Goal: Task Accomplishment & Management: Manage account settings

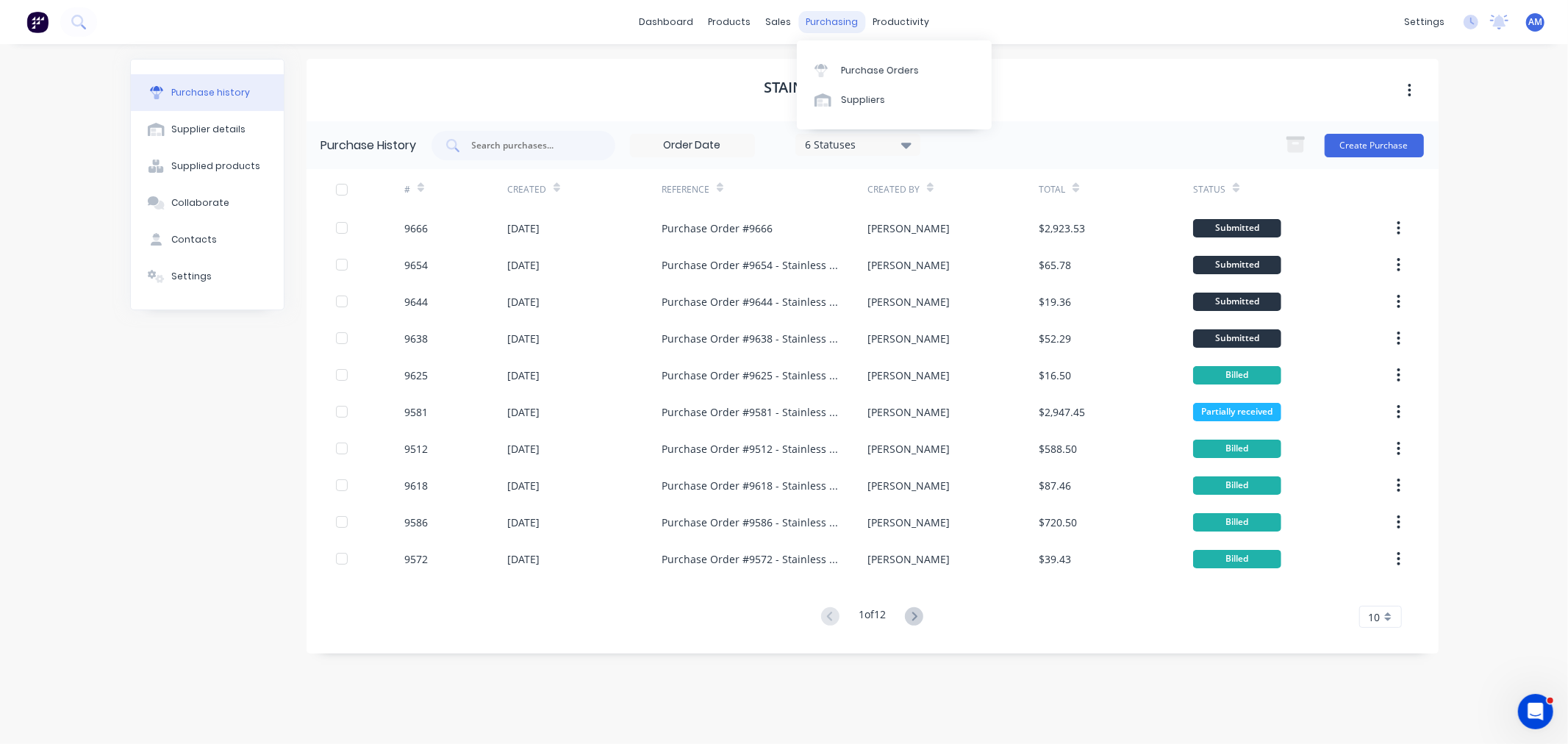
click at [821, 17] on div "purchasing" at bounding box center [832, 22] width 66 height 22
click at [873, 62] on link "Purchase Orders" at bounding box center [893, 69] width 195 height 29
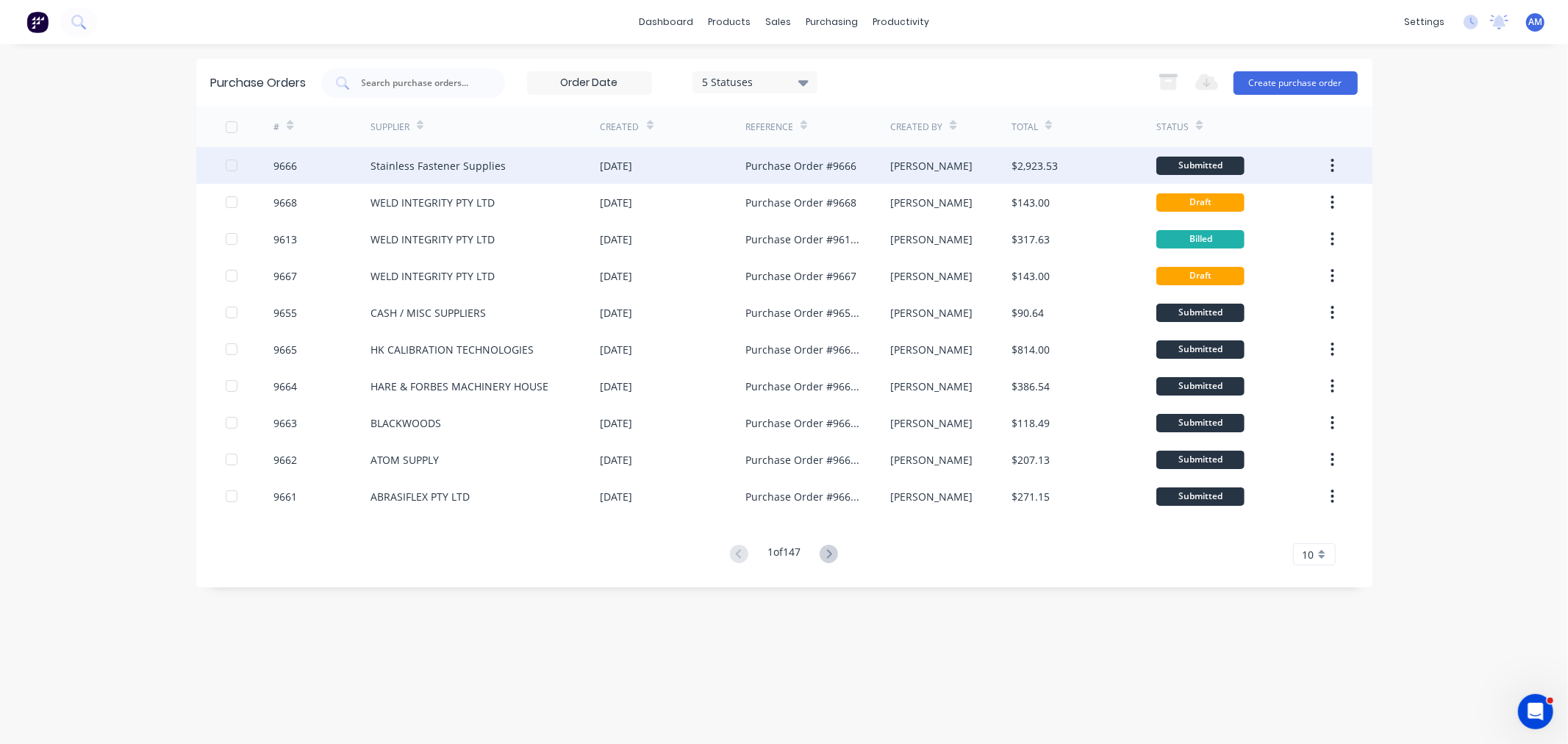
click at [324, 161] on div "9666" at bounding box center [322, 165] width 97 height 37
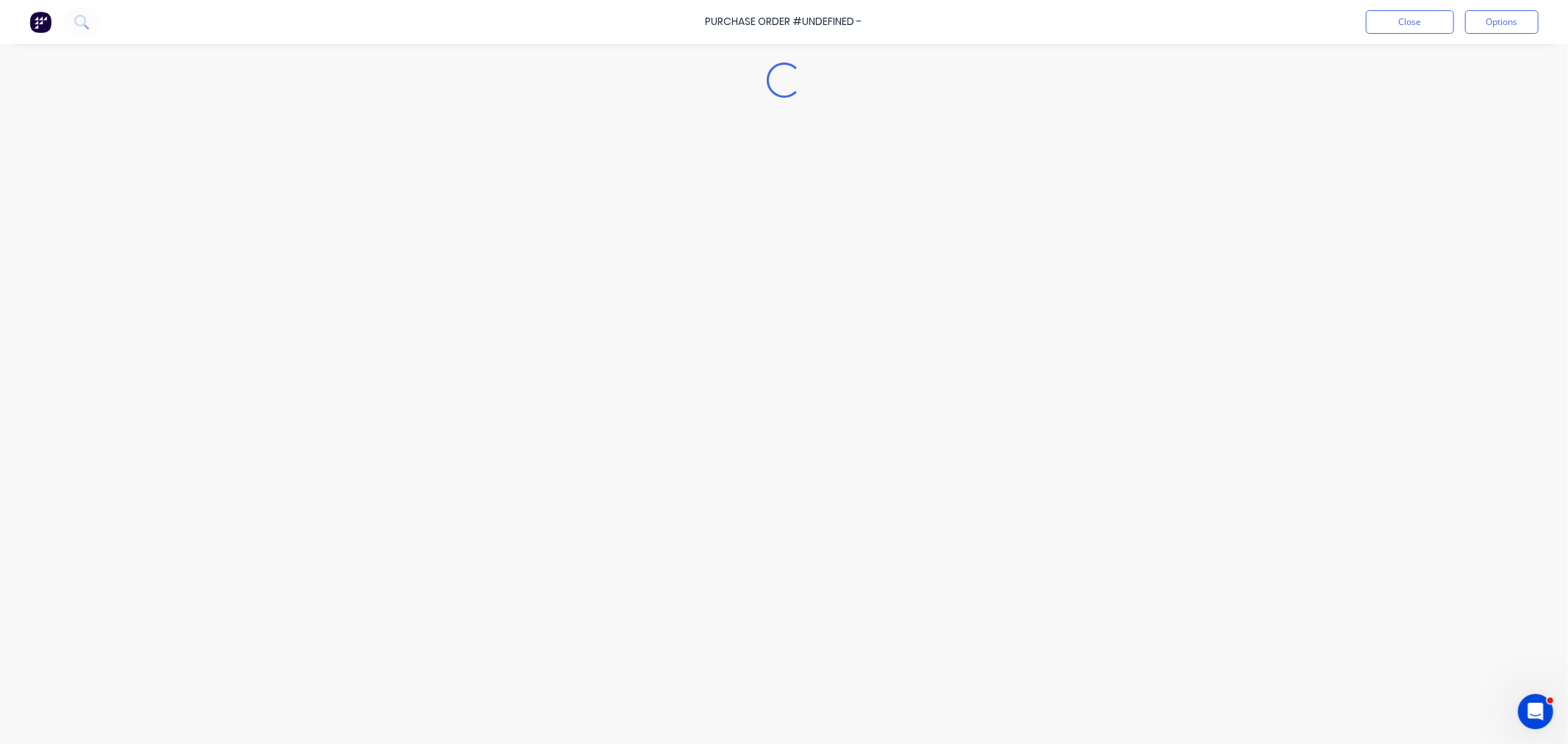
type textarea "x"
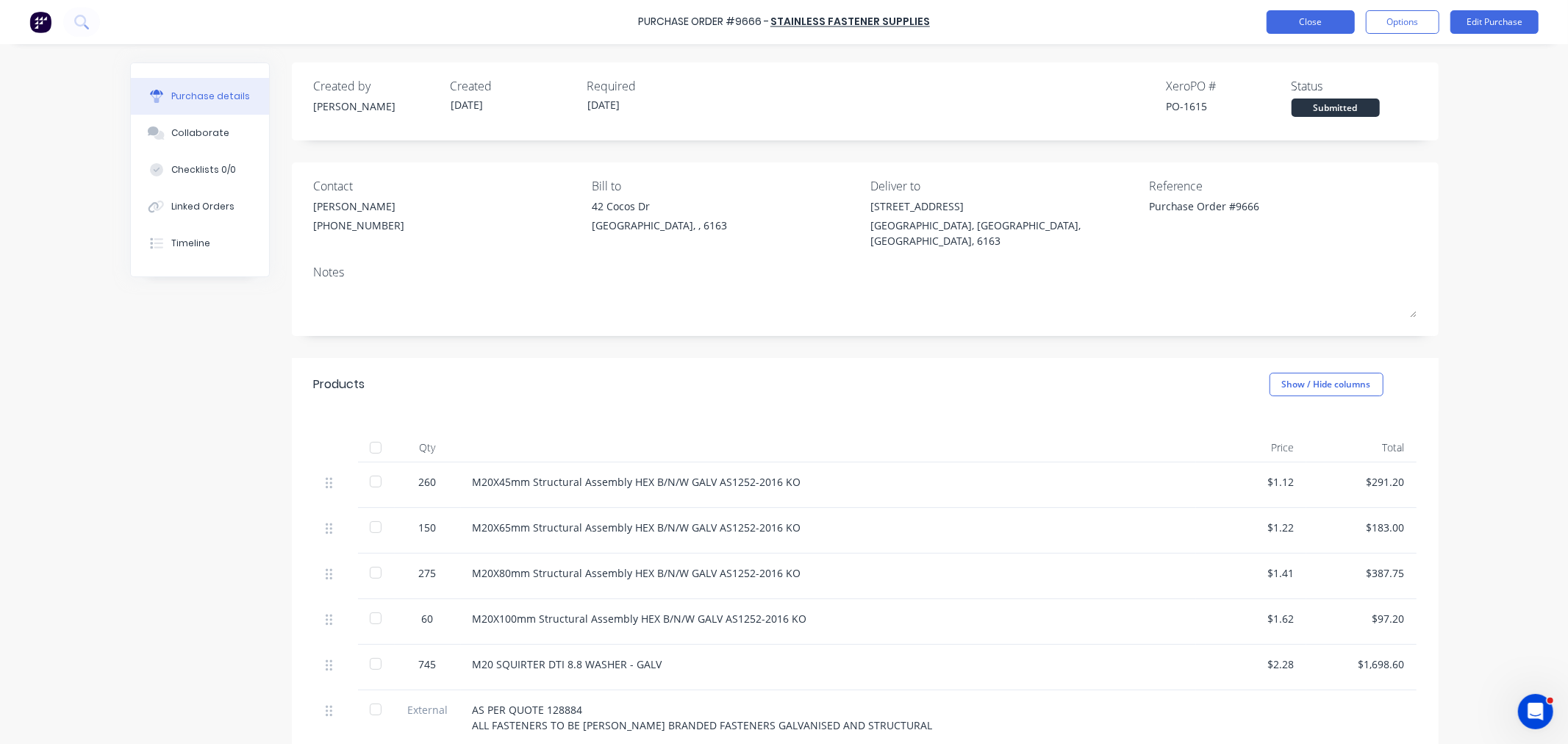
click at [1307, 32] on button "Close" at bounding box center [1311, 22] width 88 height 23
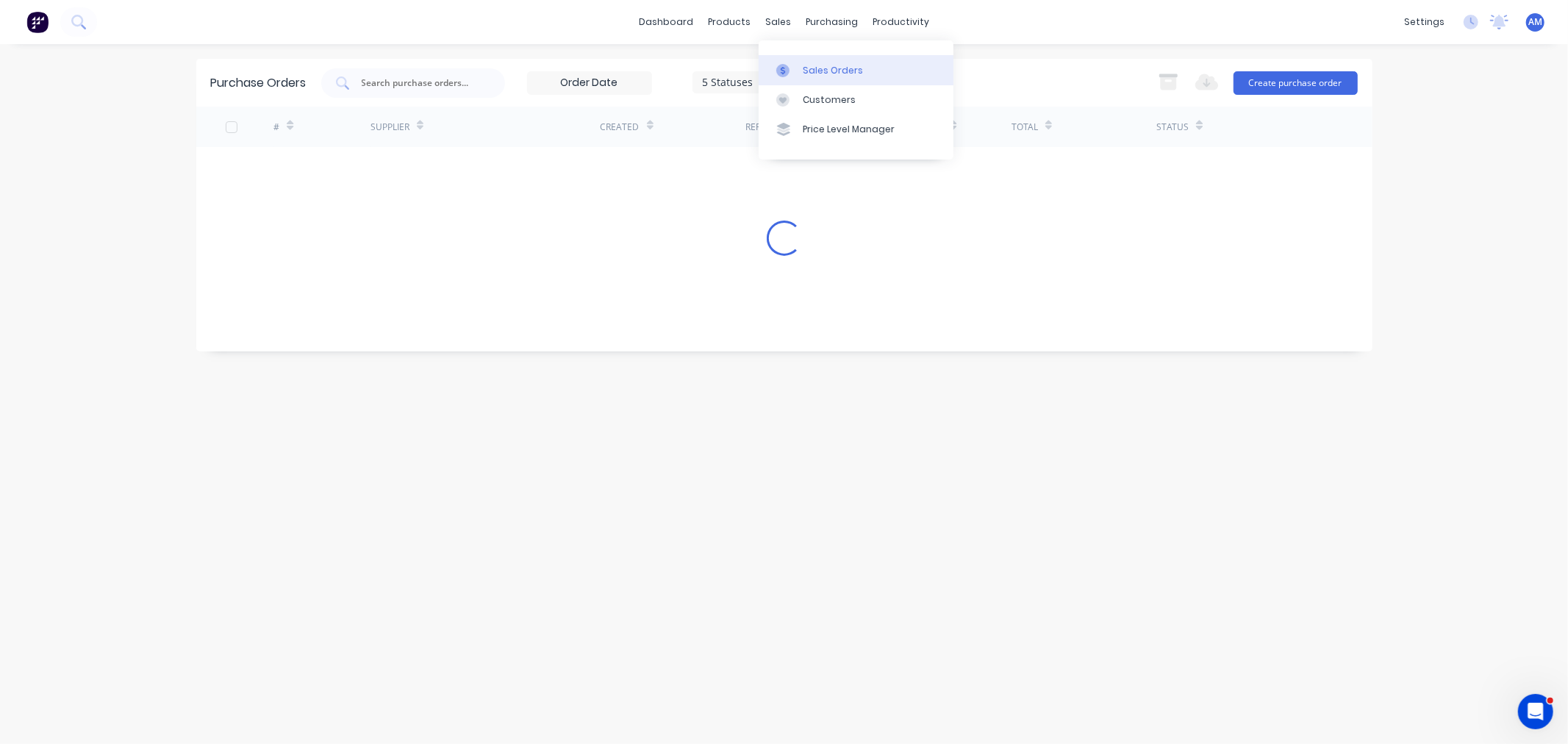
click at [825, 68] on div "Sales Orders" at bounding box center [833, 70] width 61 height 14
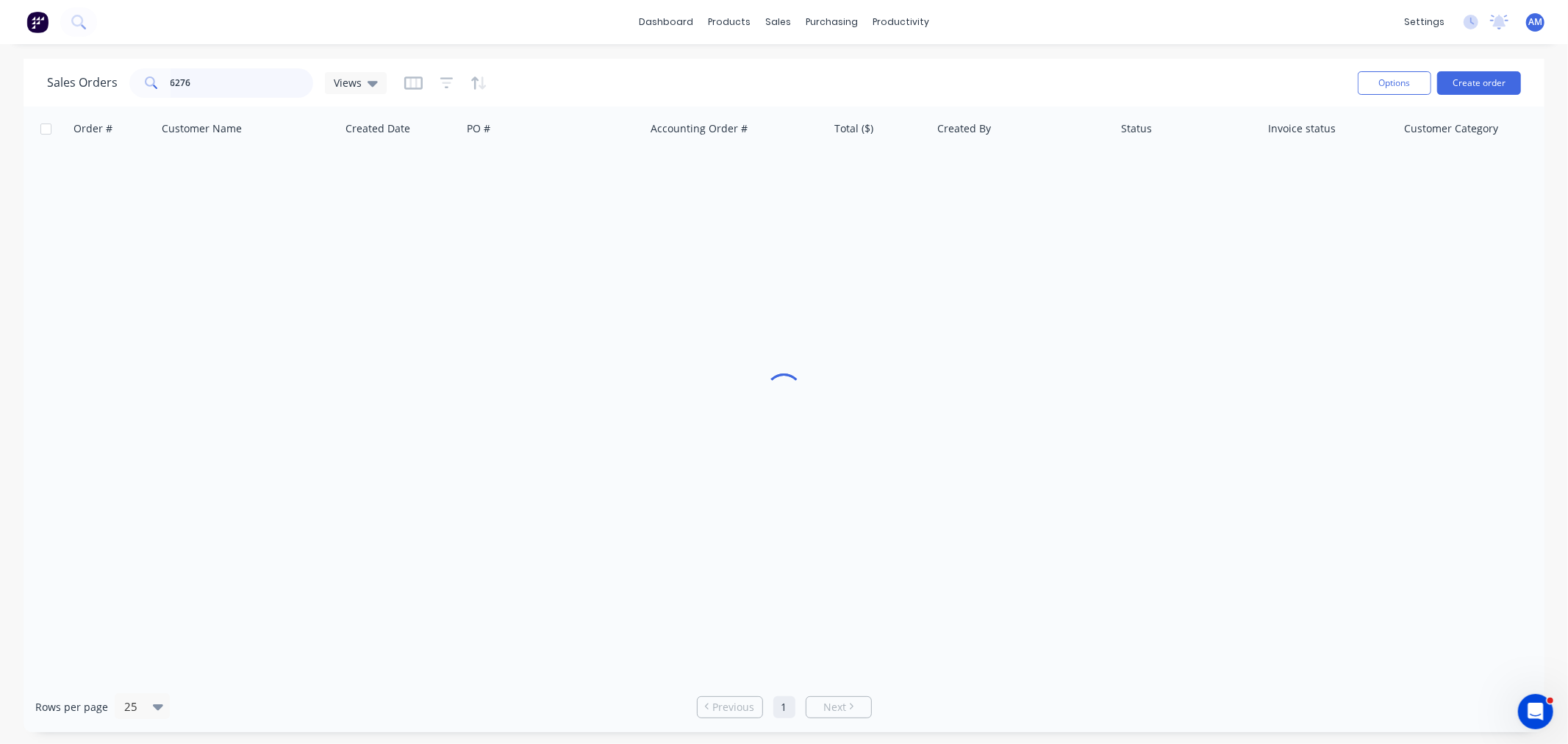
drag, startPoint x: 171, startPoint y: 71, endPoint x: 222, endPoint y: 94, distance: 55.9
click at [171, 72] on input "6276" at bounding box center [241, 83] width 144 height 29
click at [163, 93] on div "6276" at bounding box center [221, 83] width 184 height 29
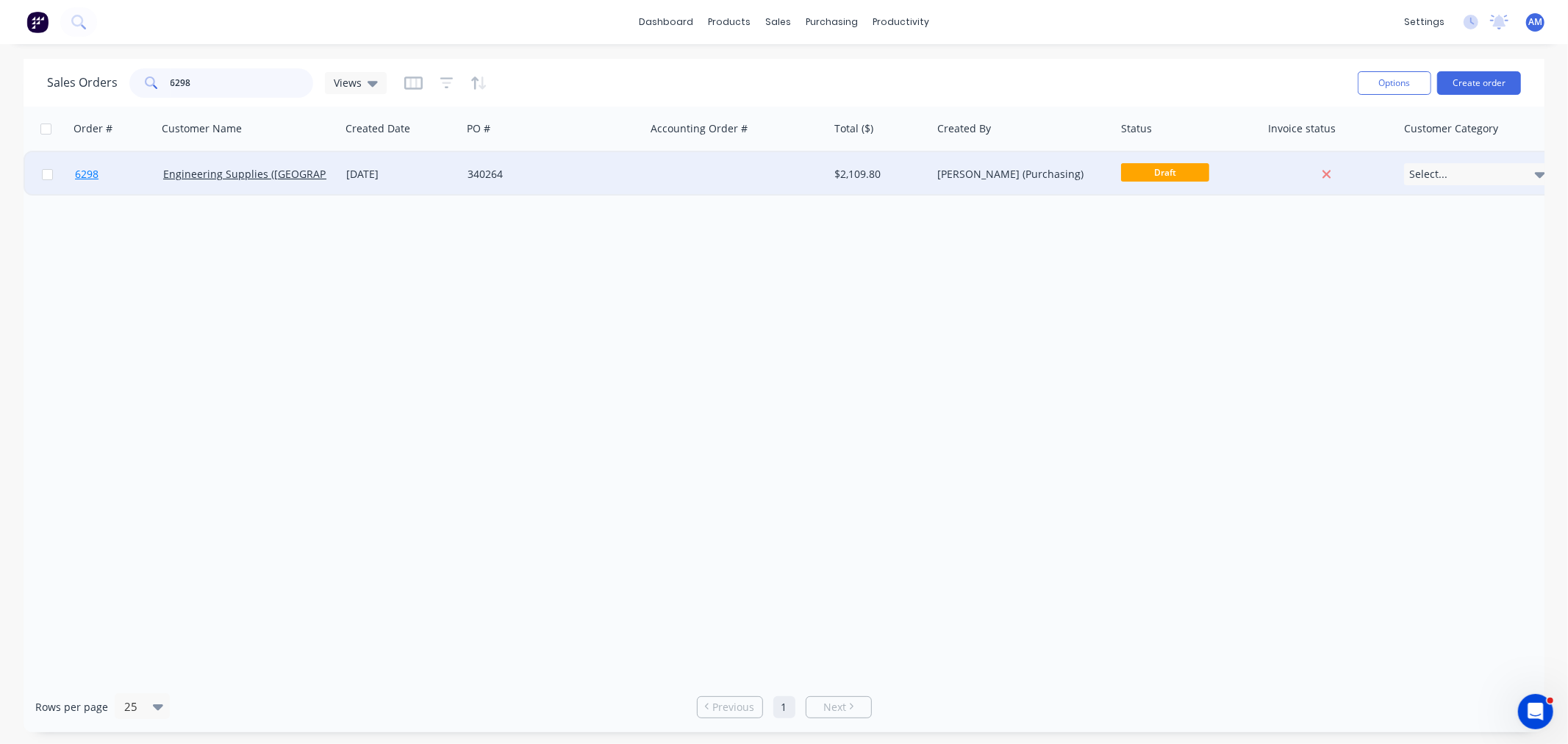
type input "6298"
click at [129, 178] on link "6298" at bounding box center [119, 174] width 88 height 44
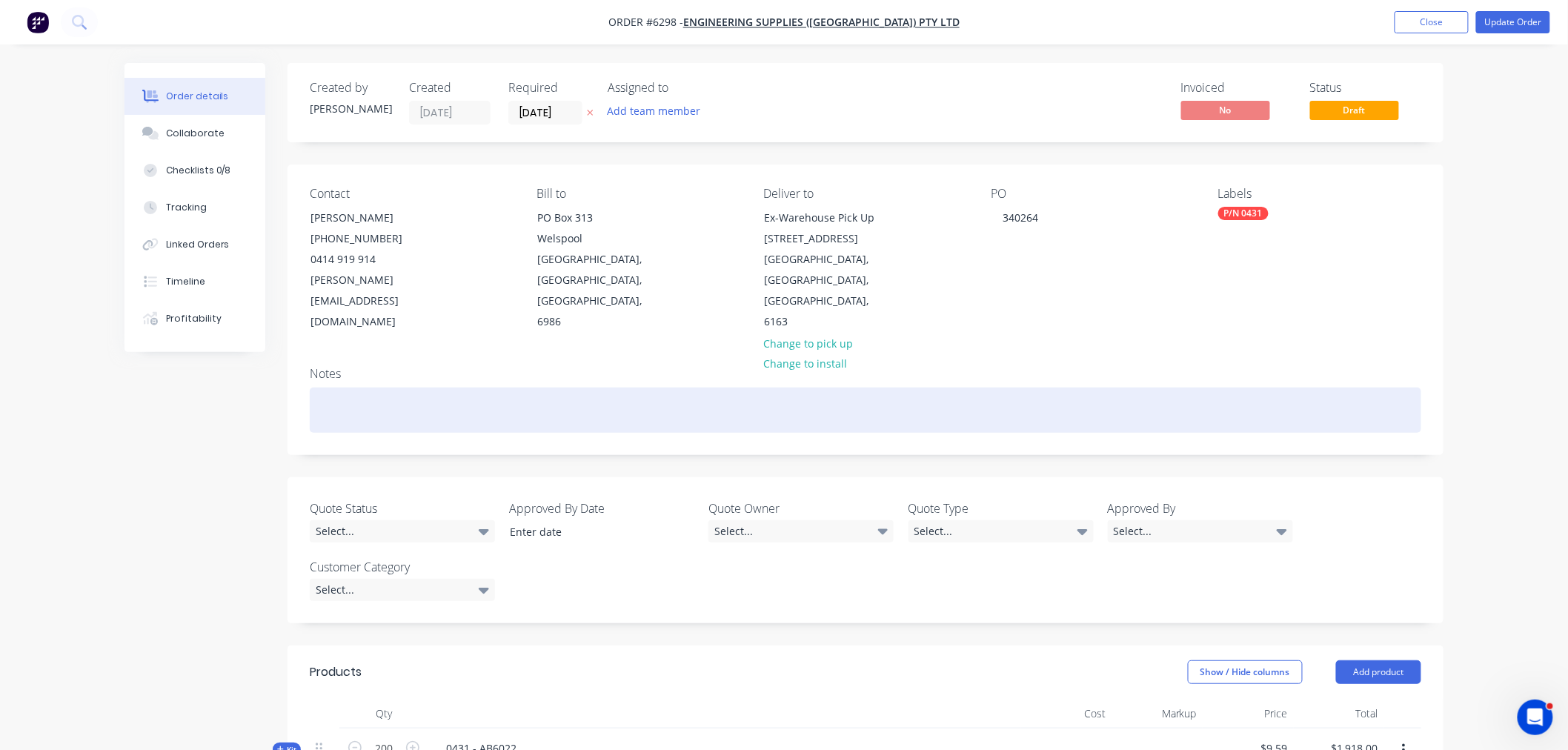
click at [353, 387] on div at bounding box center [865, 410] width 1112 height 45
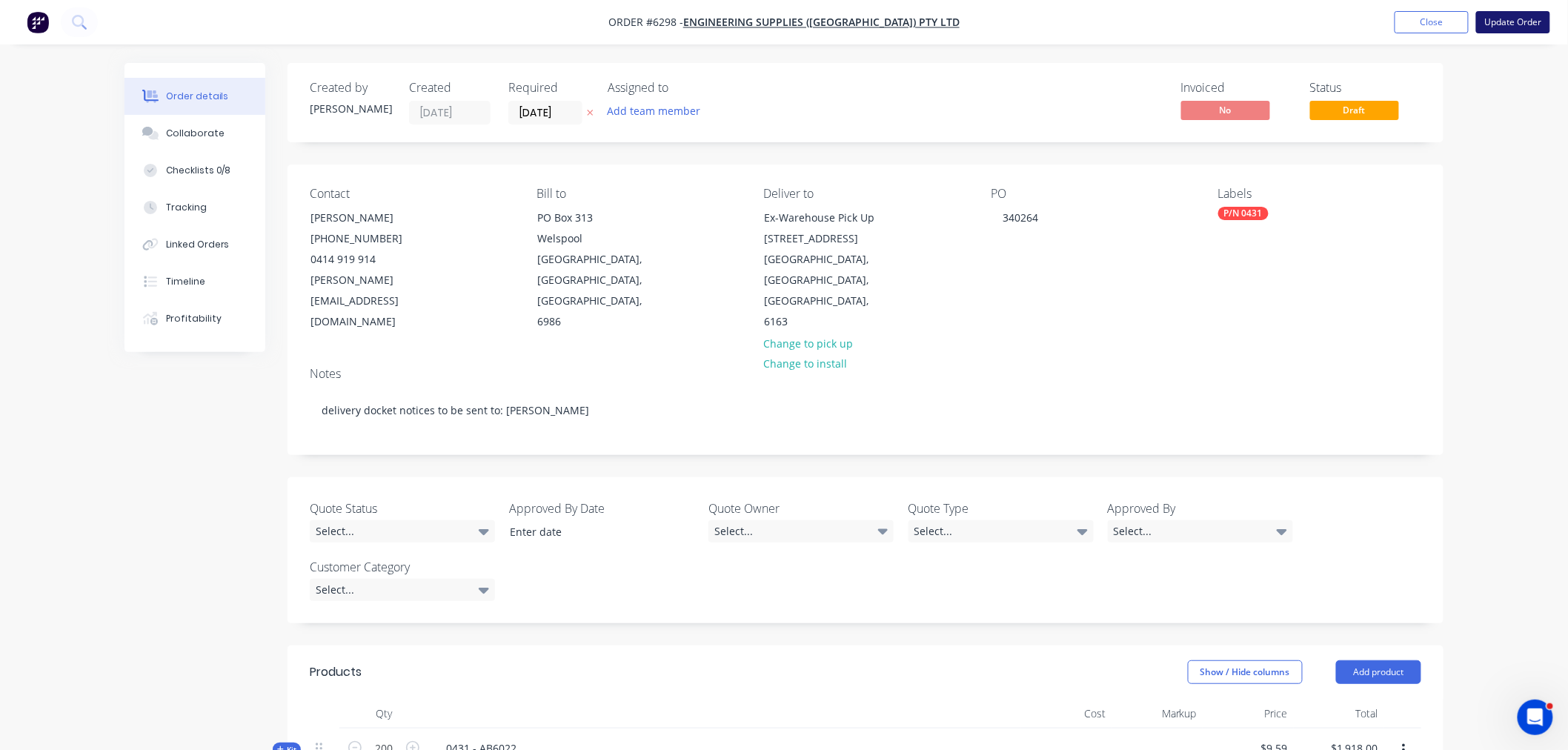
click at [1507, 24] on button "Update Order" at bounding box center [1513, 22] width 74 height 23
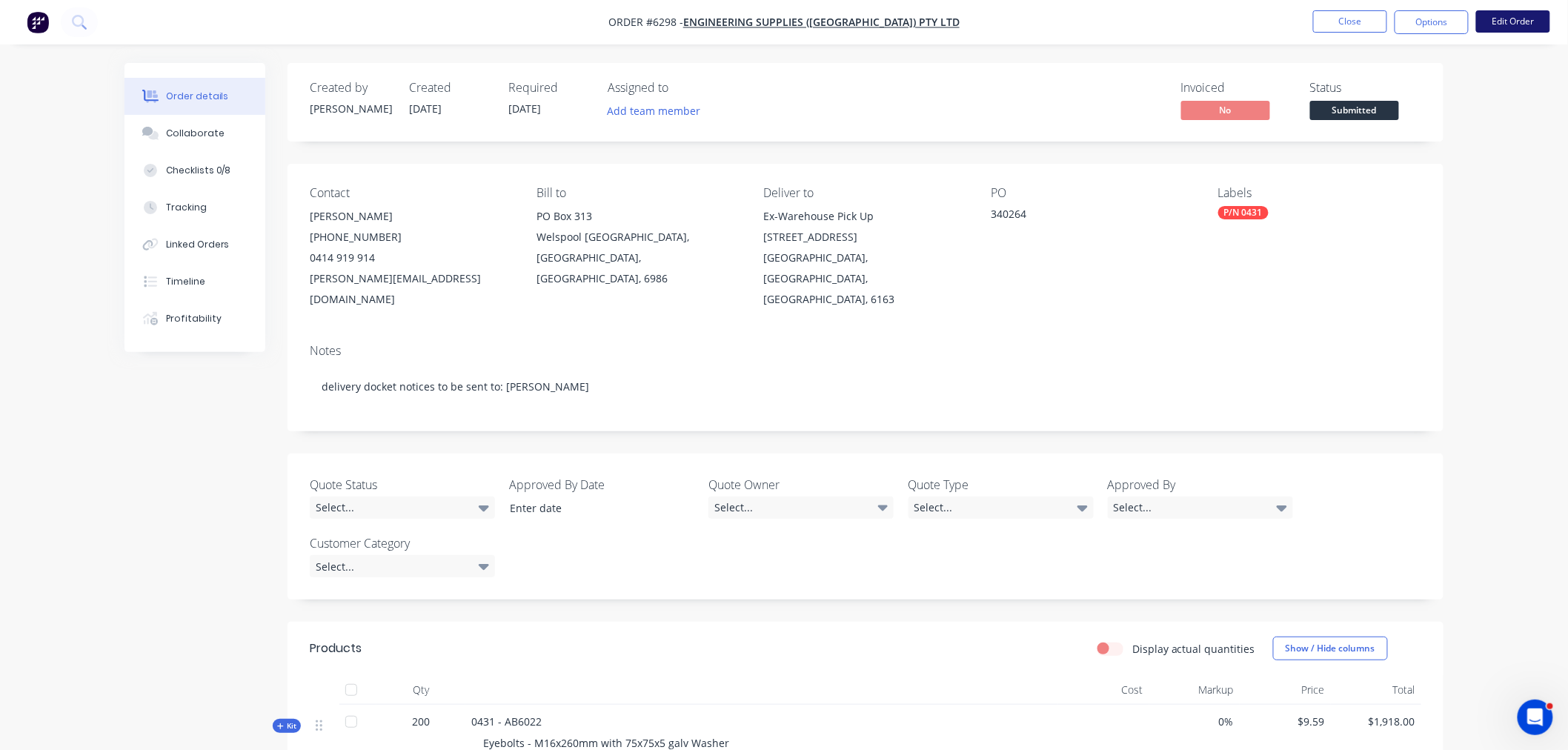
click at [1503, 26] on button "Edit Order" at bounding box center [1513, 22] width 74 height 23
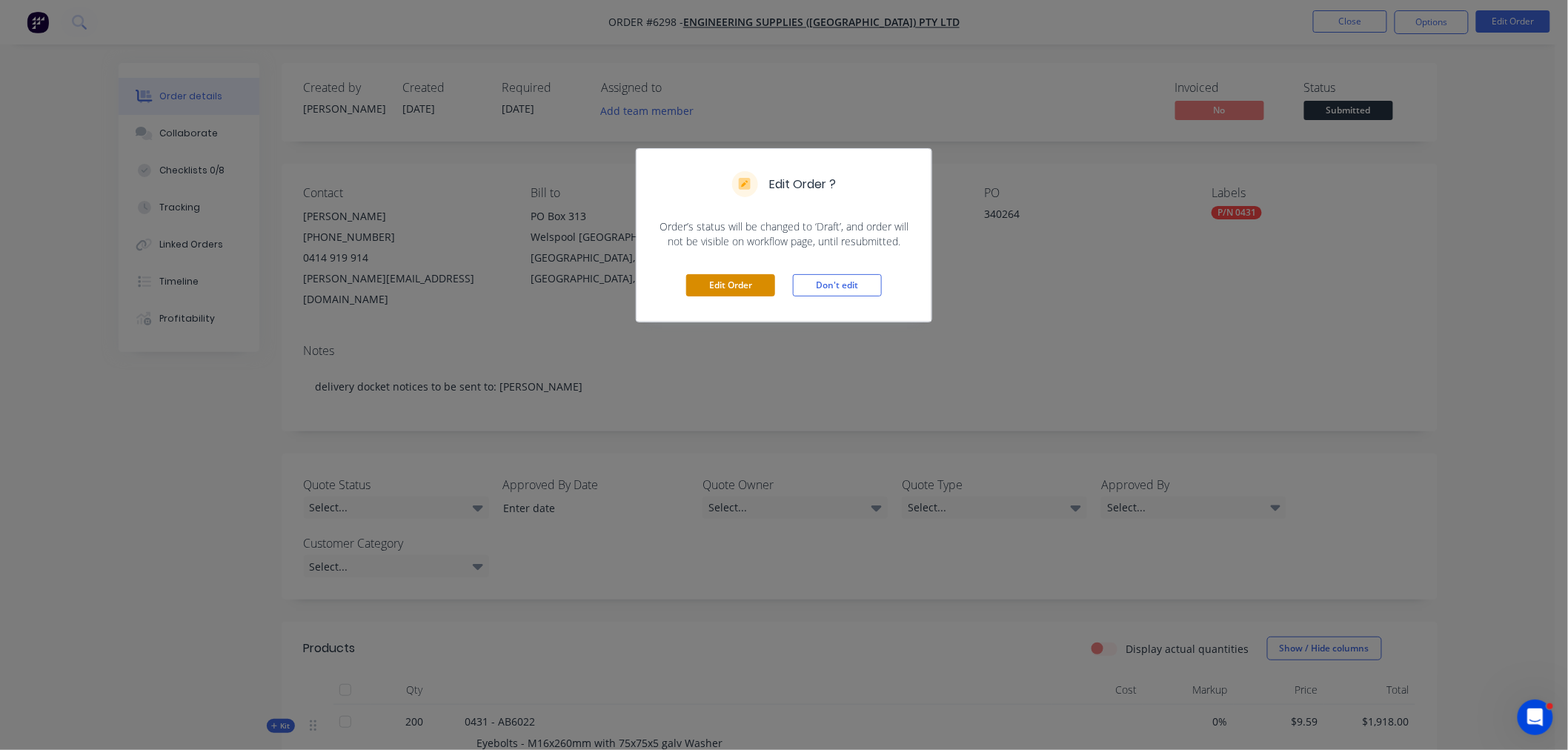
click at [747, 282] on button "Edit Order" at bounding box center [730, 285] width 89 height 23
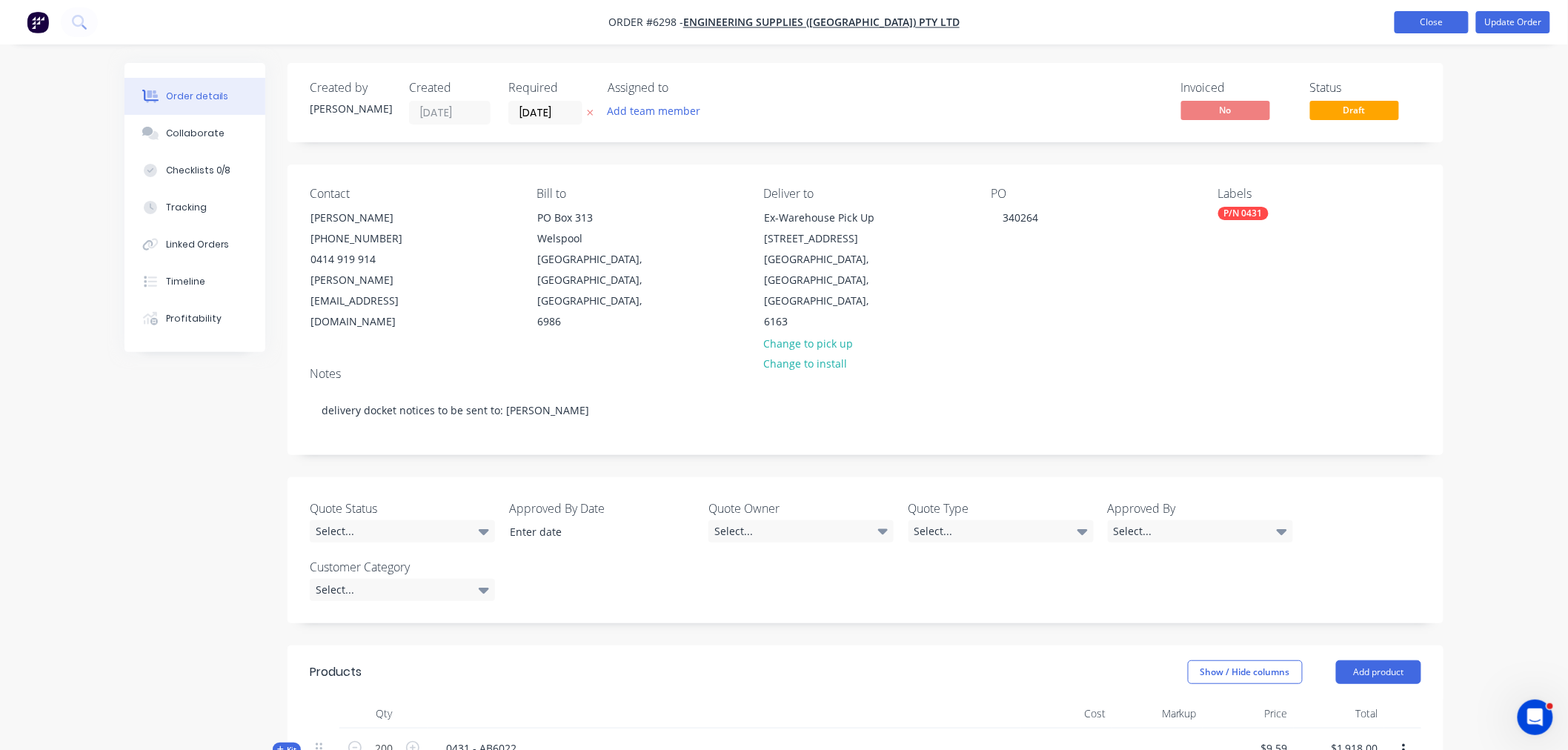
click at [1405, 20] on button "Close" at bounding box center [1431, 22] width 74 height 23
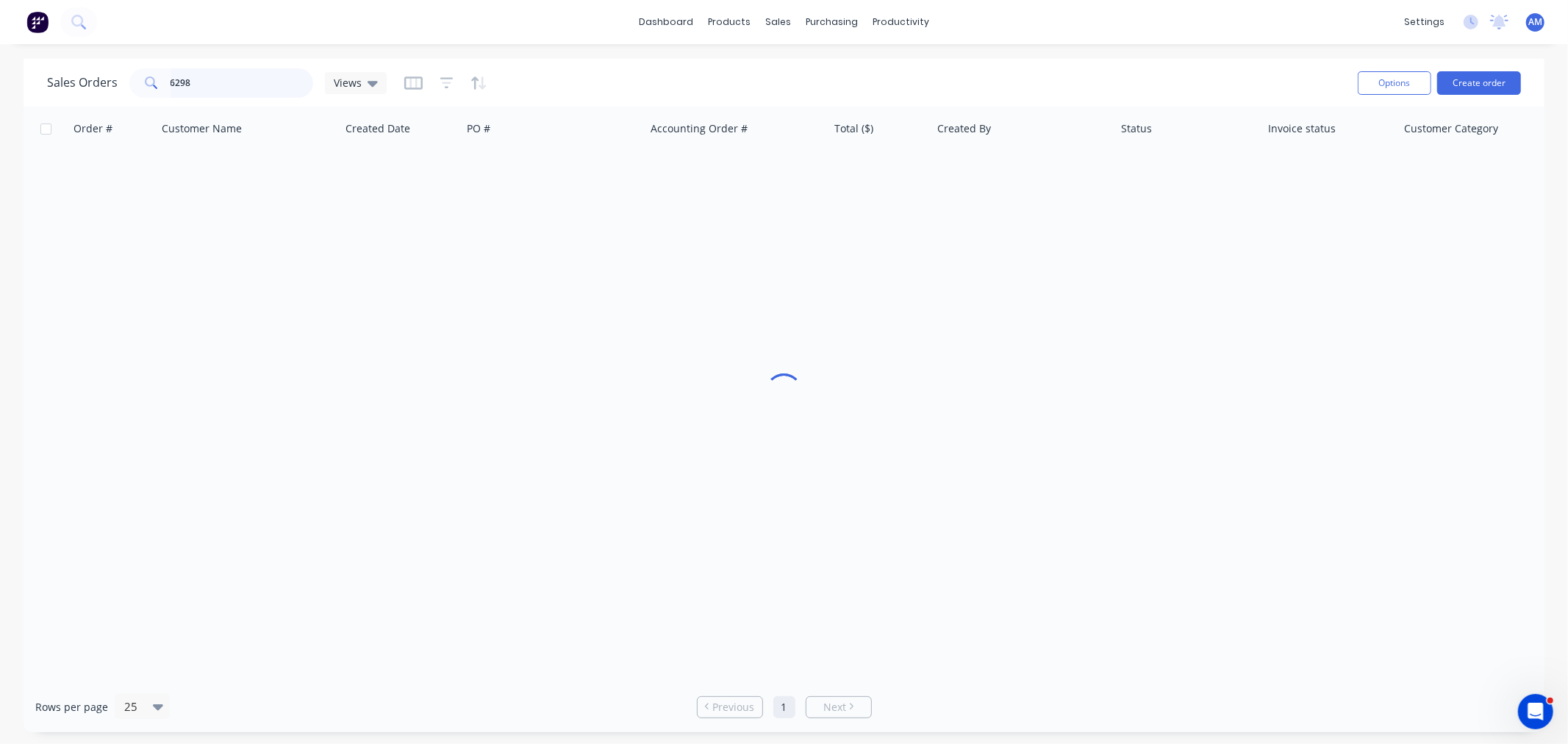
click at [192, 82] on input "6298" at bounding box center [241, 83] width 144 height 29
click at [99, 86] on div "Sales Orders 6298 Views" at bounding box center [216, 83] width 339 height 29
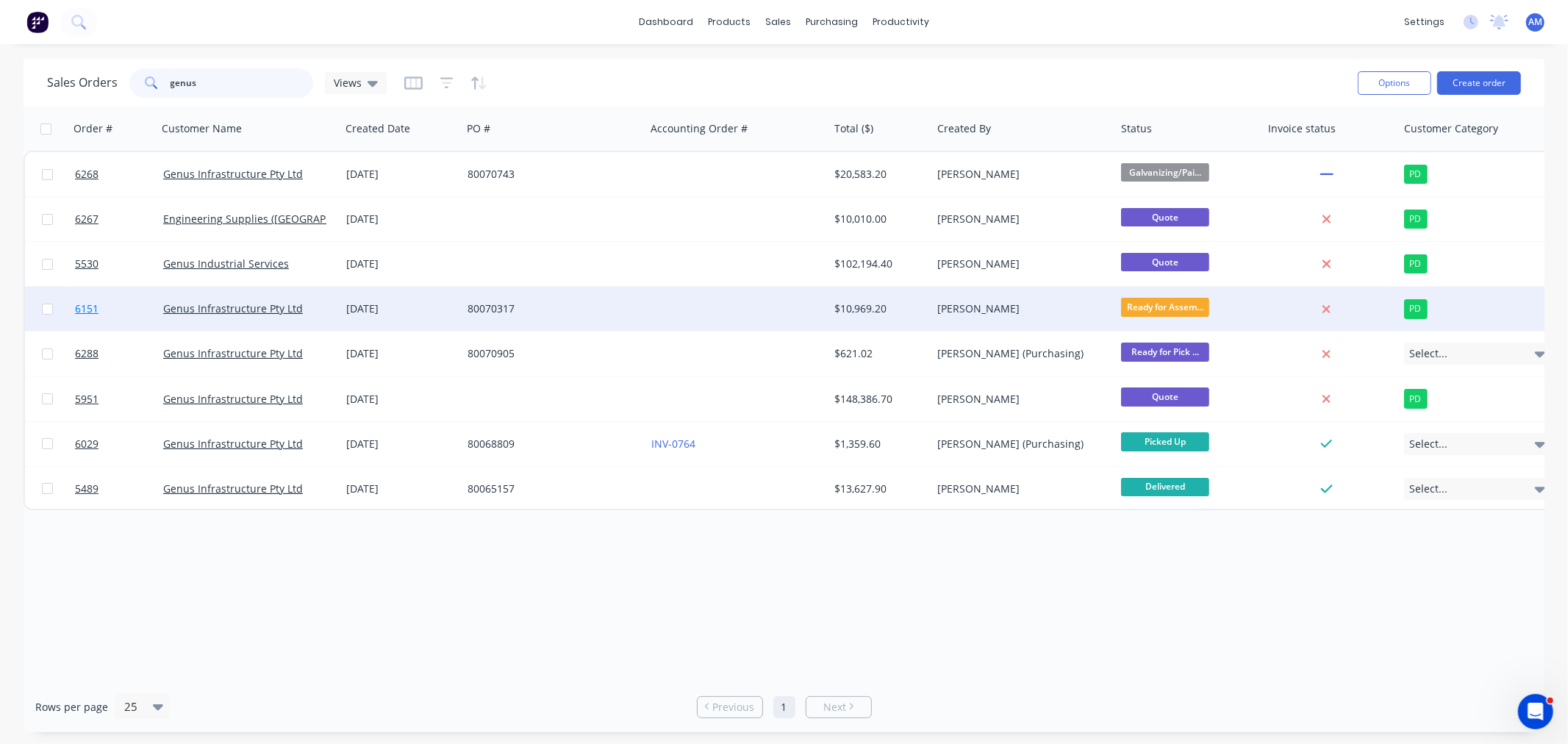
type input "genus"
click at [114, 310] on link "6151" at bounding box center [119, 308] width 88 height 44
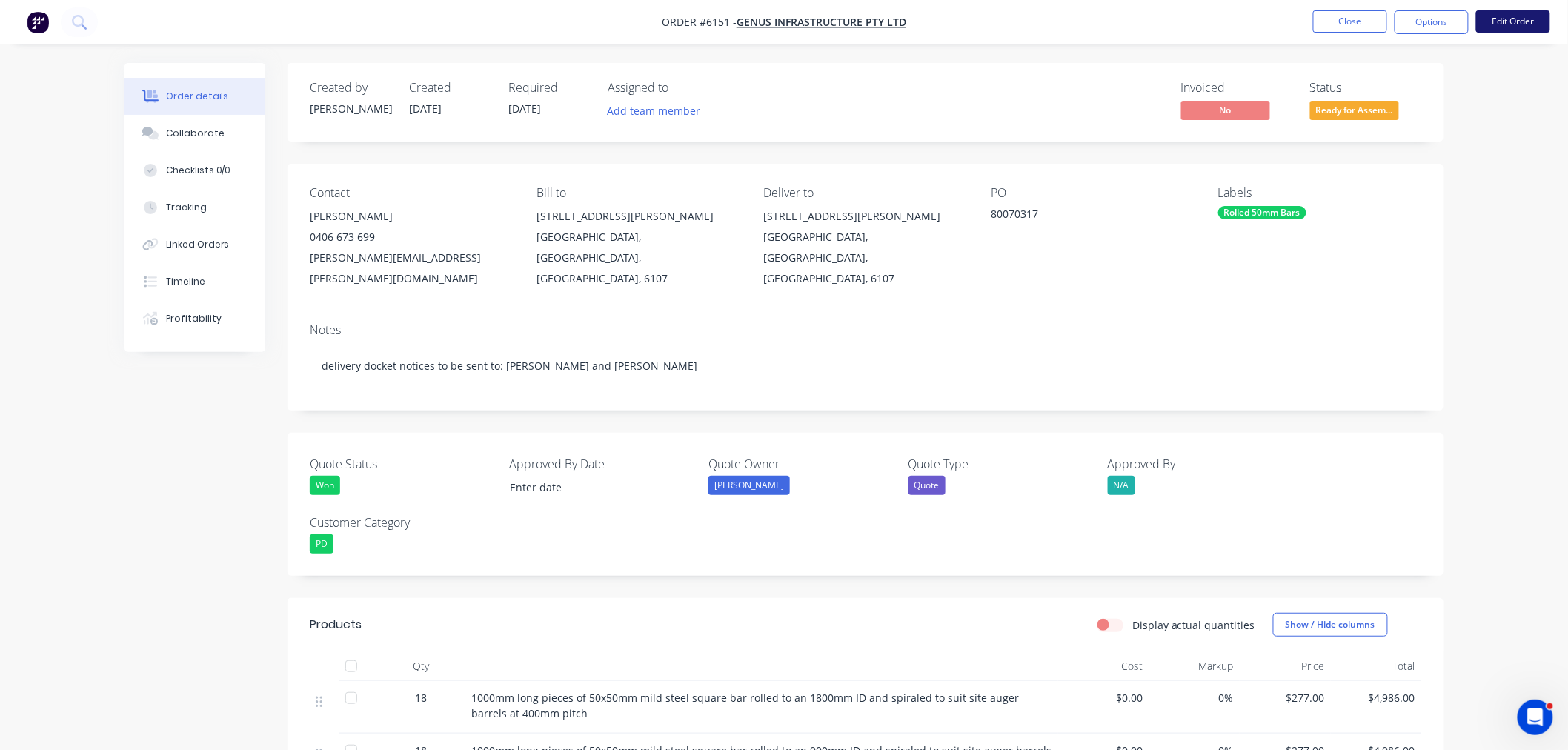
click at [1513, 20] on button "Edit Order" at bounding box center [1513, 22] width 74 height 23
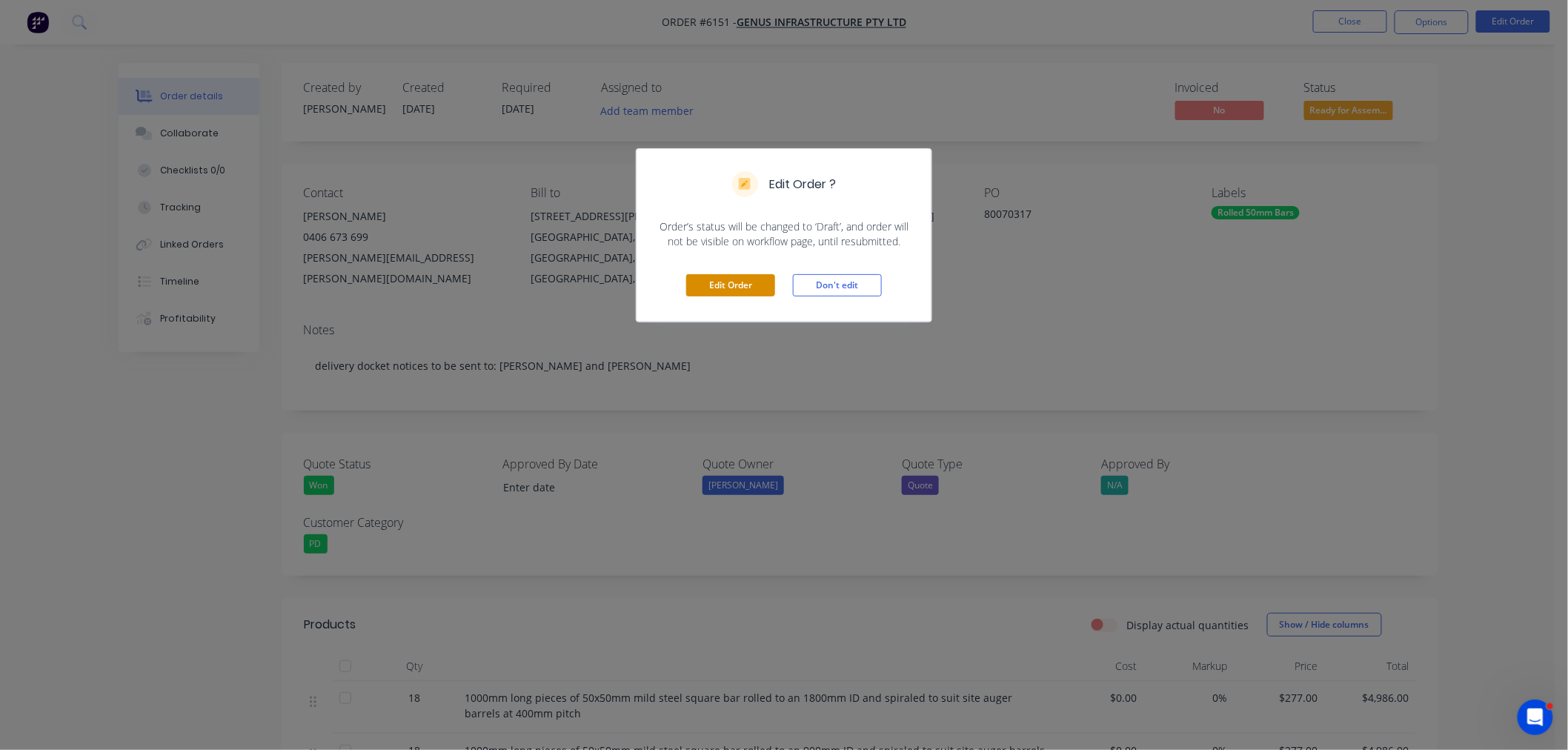
click at [724, 289] on button "Edit Order" at bounding box center [730, 285] width 89 height 23
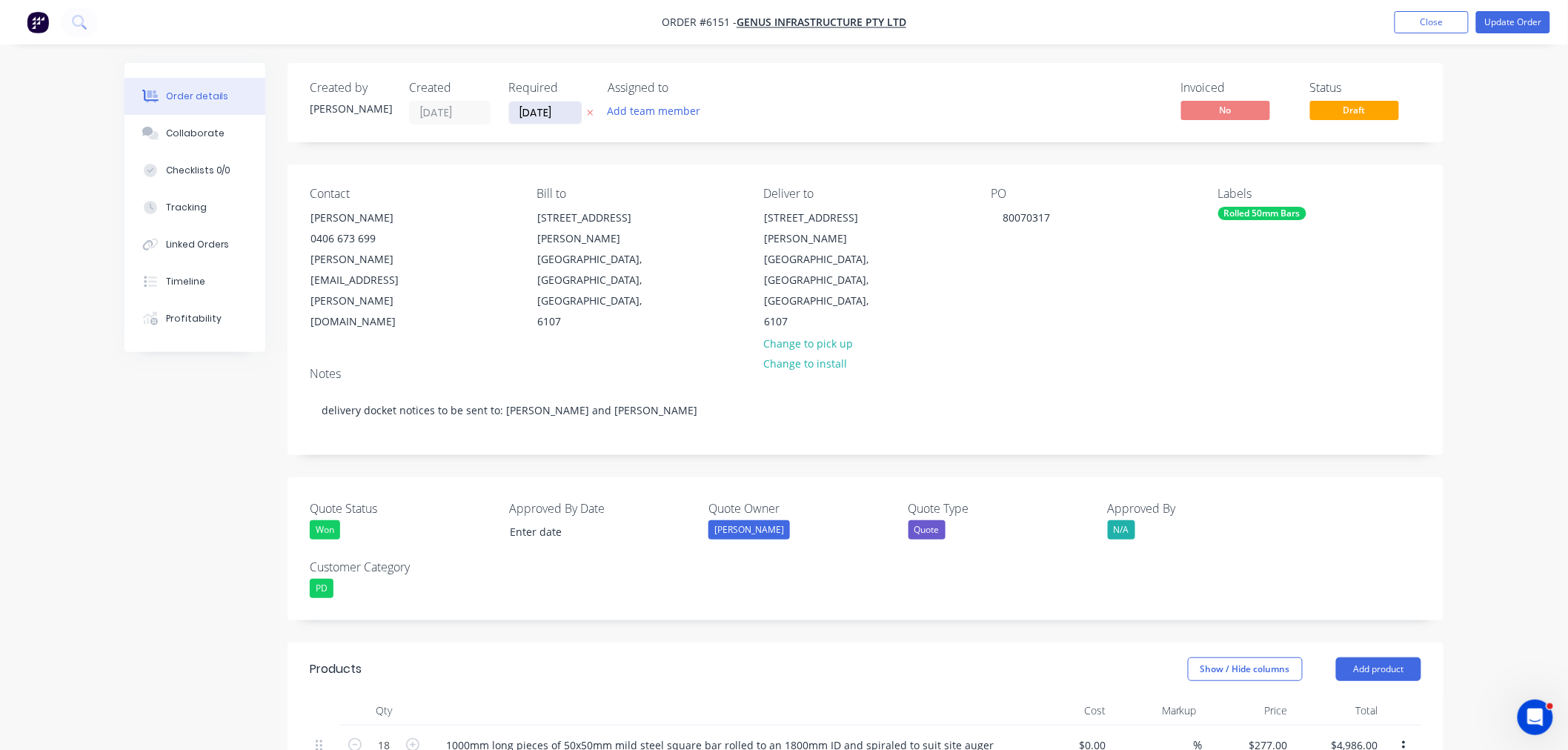
click at [557, 107] on input "[DATE]" at bounding box center [546, 112] width 73 height 23
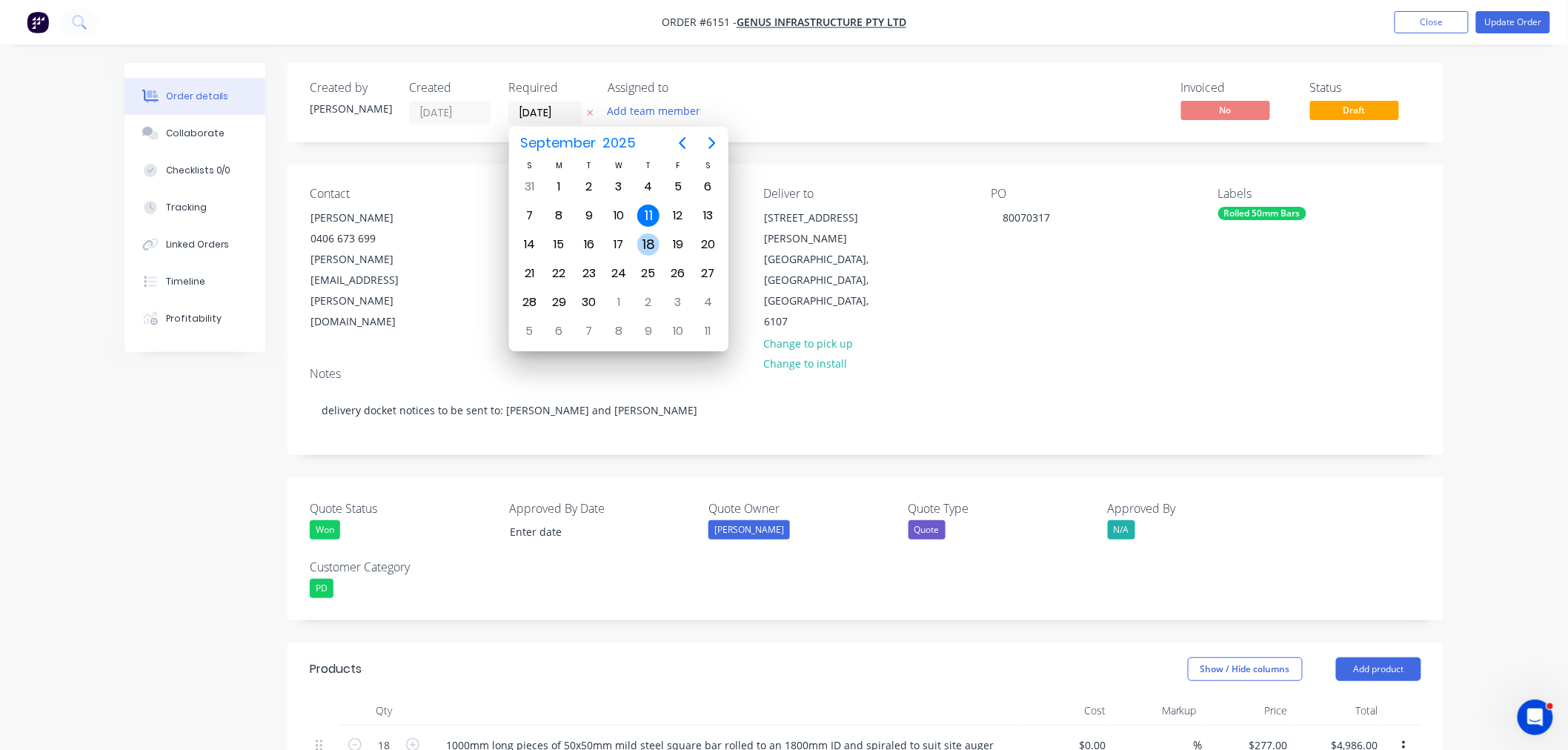
click at [641, 236] on div "18" at bounding box center [648, 244] width 23 height 23
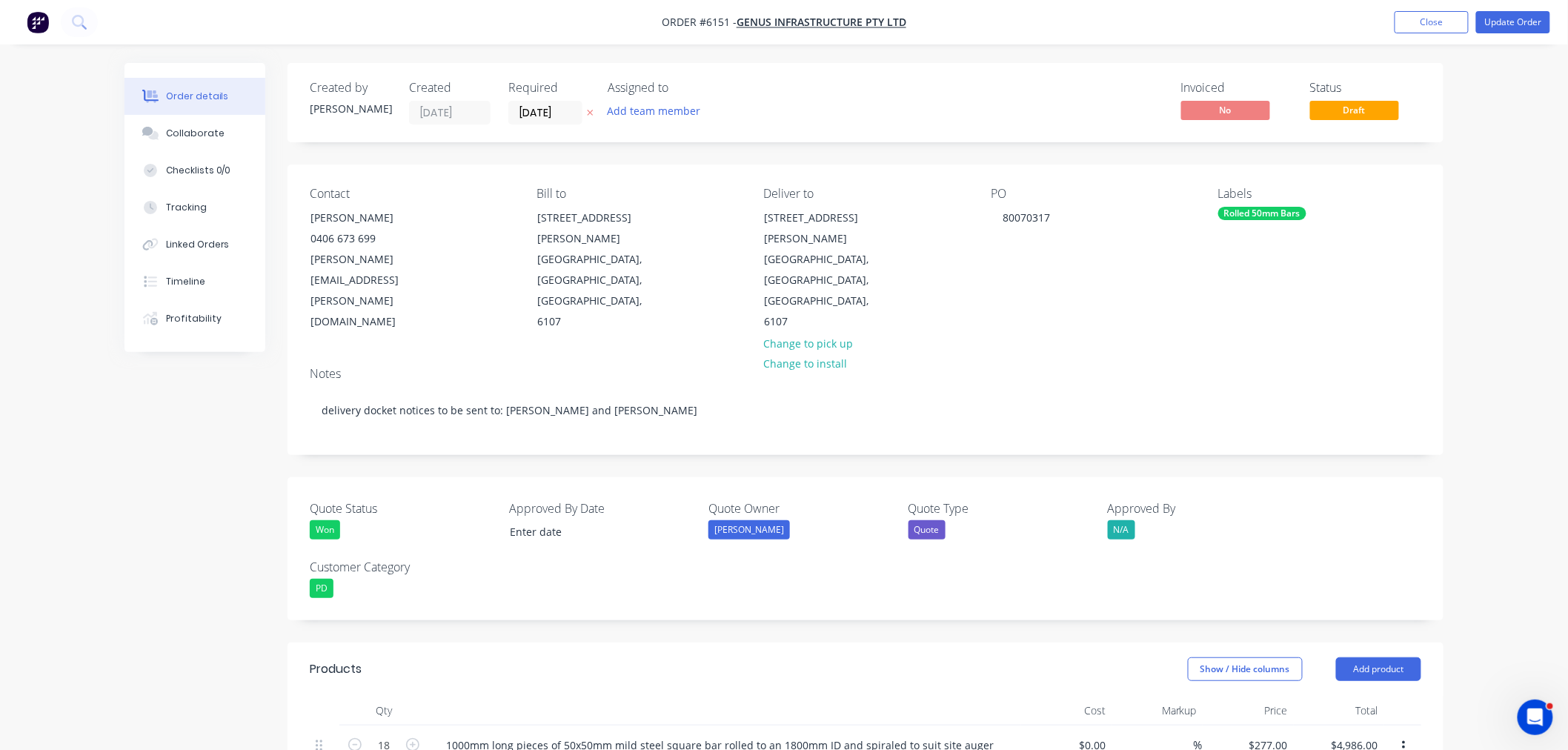
click at [546, 99] on div "Required [DATE]" at bounding box center [549, 102] width 82 height 43
click at [549, 111] on input "[DATE]" at bounding box center [546, 112] width 73 height 23
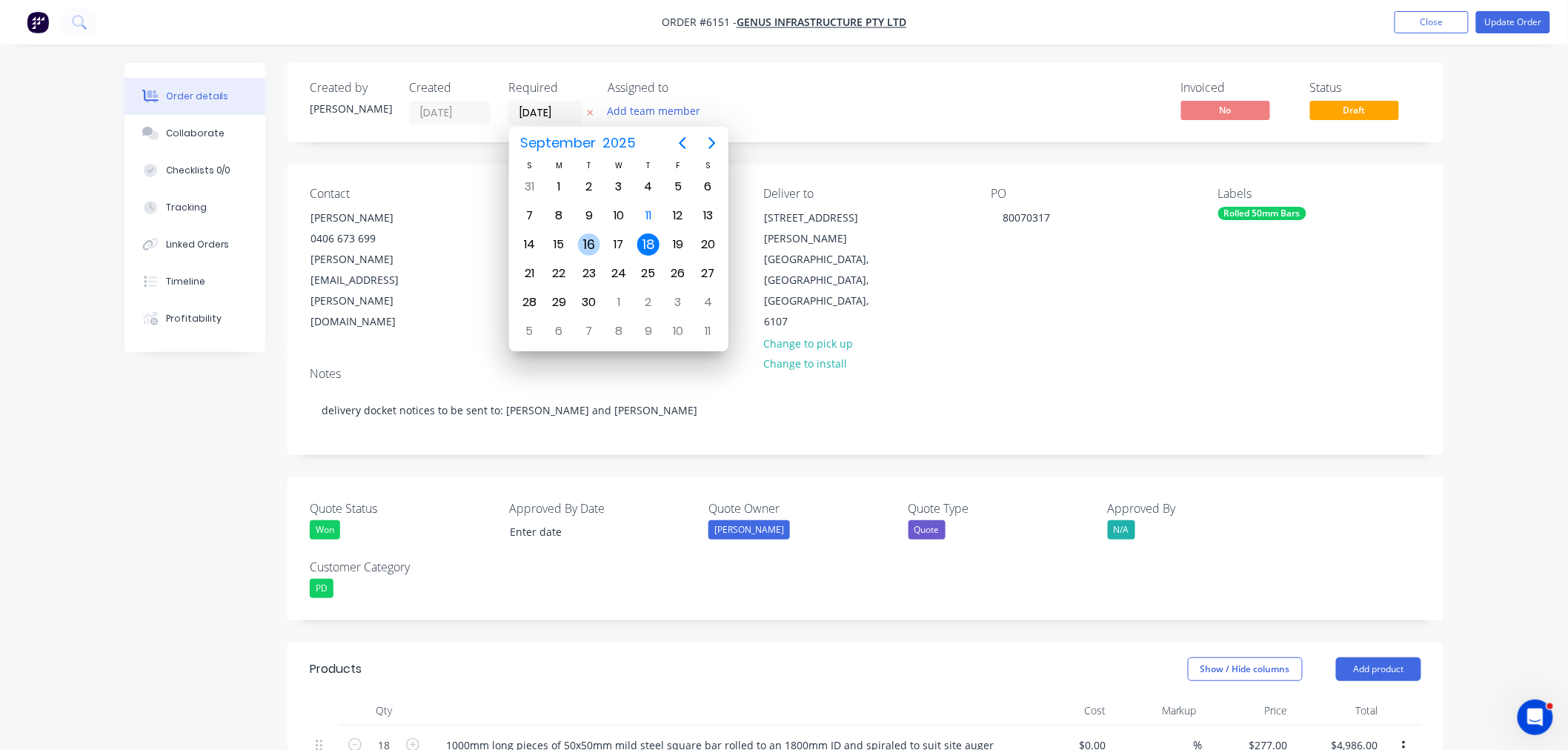
click at [583, 243] on div "16" at bounding box center [589, 244] width 23 height 23
type input "[DATE]"
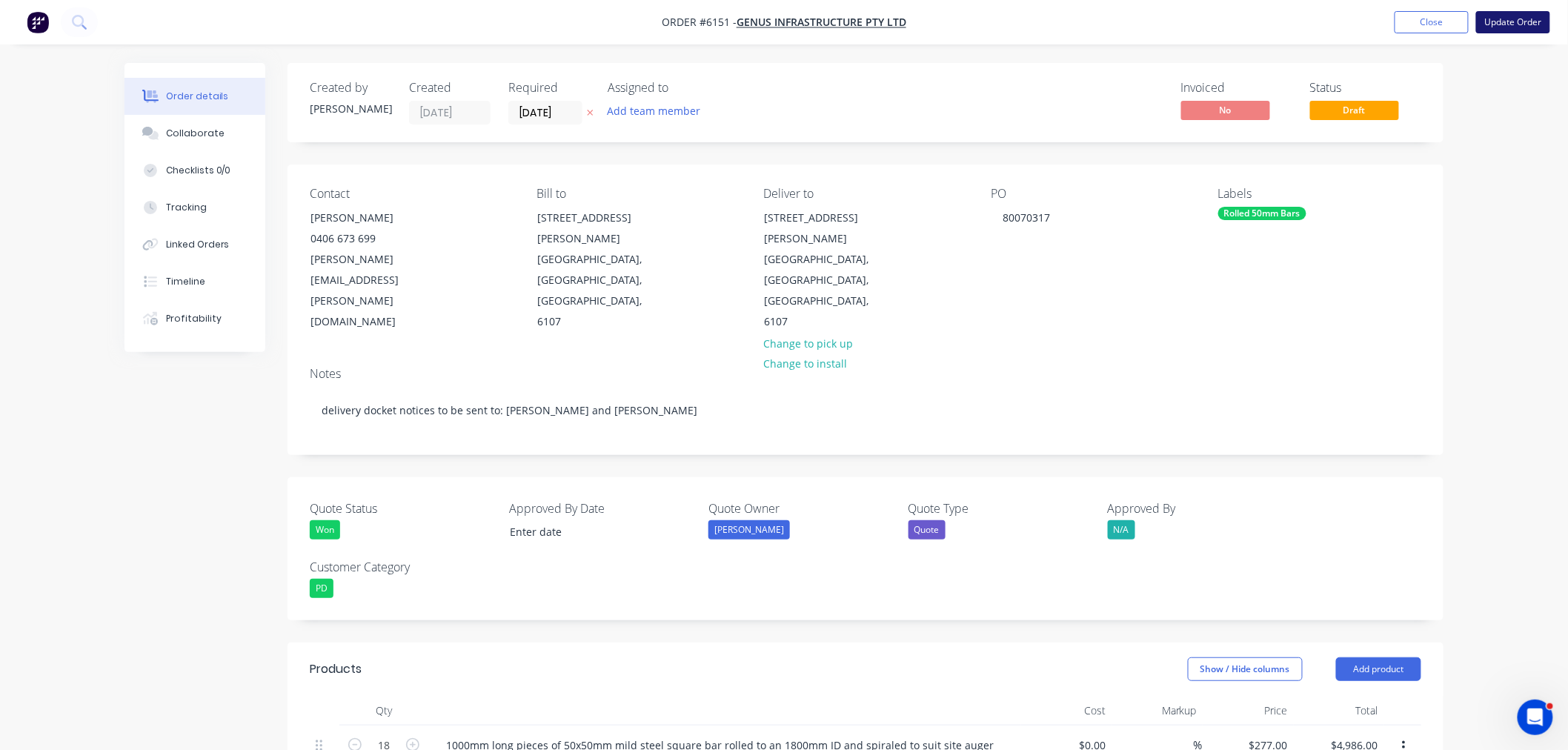
click at [1502, 21] on button "Update Order" at bounding box center [1513, 22] width 74 height 23
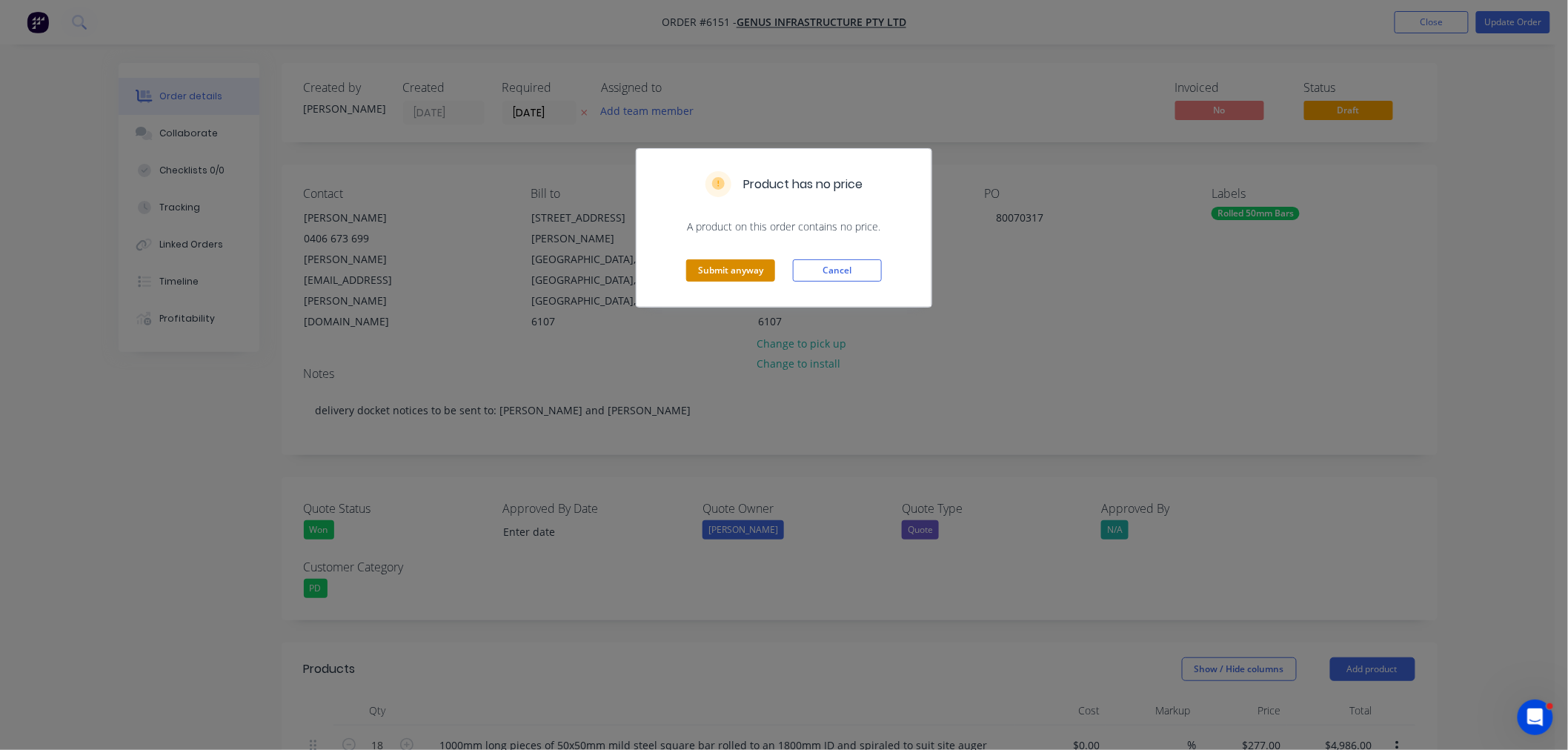
drag, startPoint x: 773, startPoint y: 264, endPoint x: 756, endPoint y: 267, distance: 17.3
click at [758, 267] on button "Submit anyway" at bounding box center [730, 270] width 89 height 23
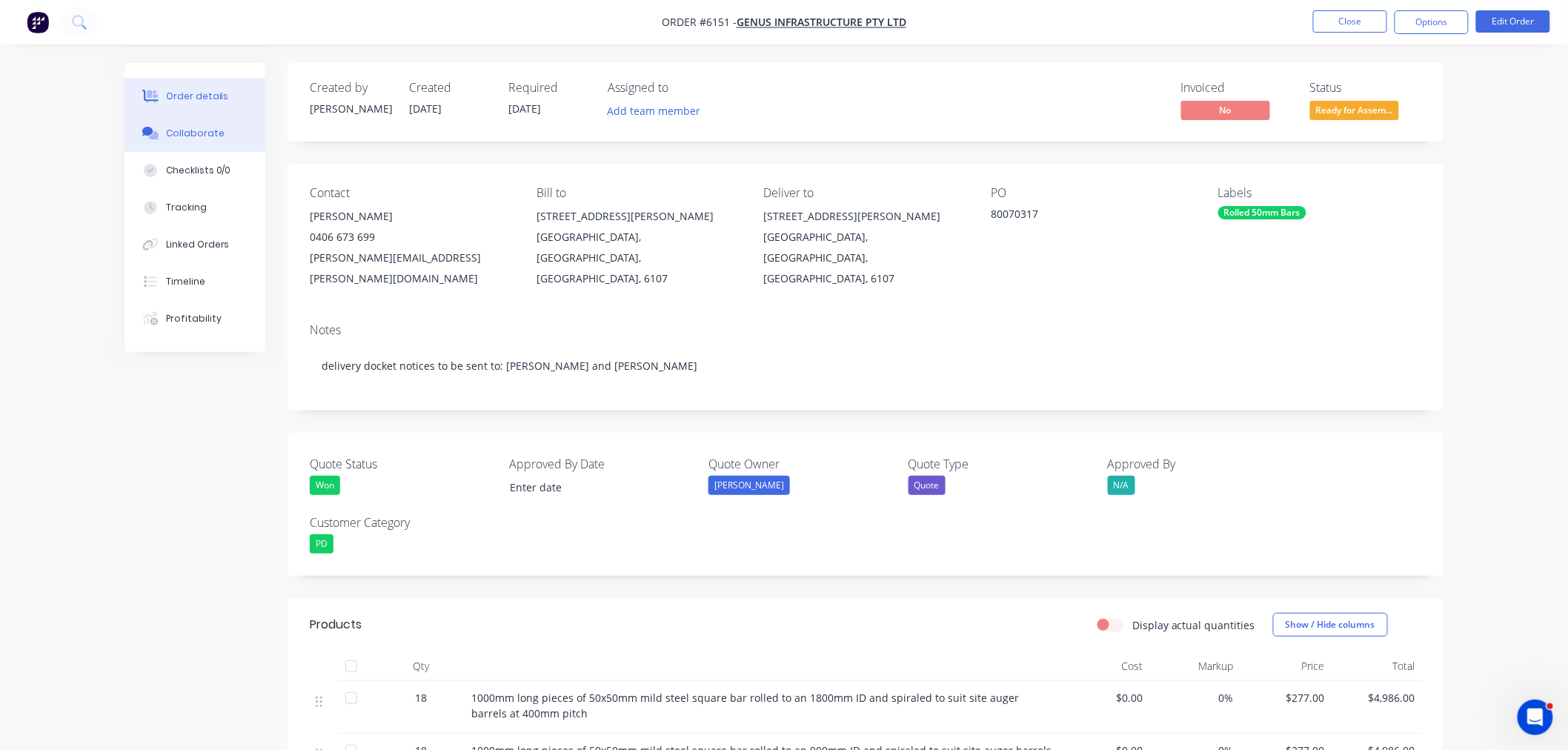
click at [202, 139] on div "Collaborate" at bounding box center [194, 134] width 58 height 14
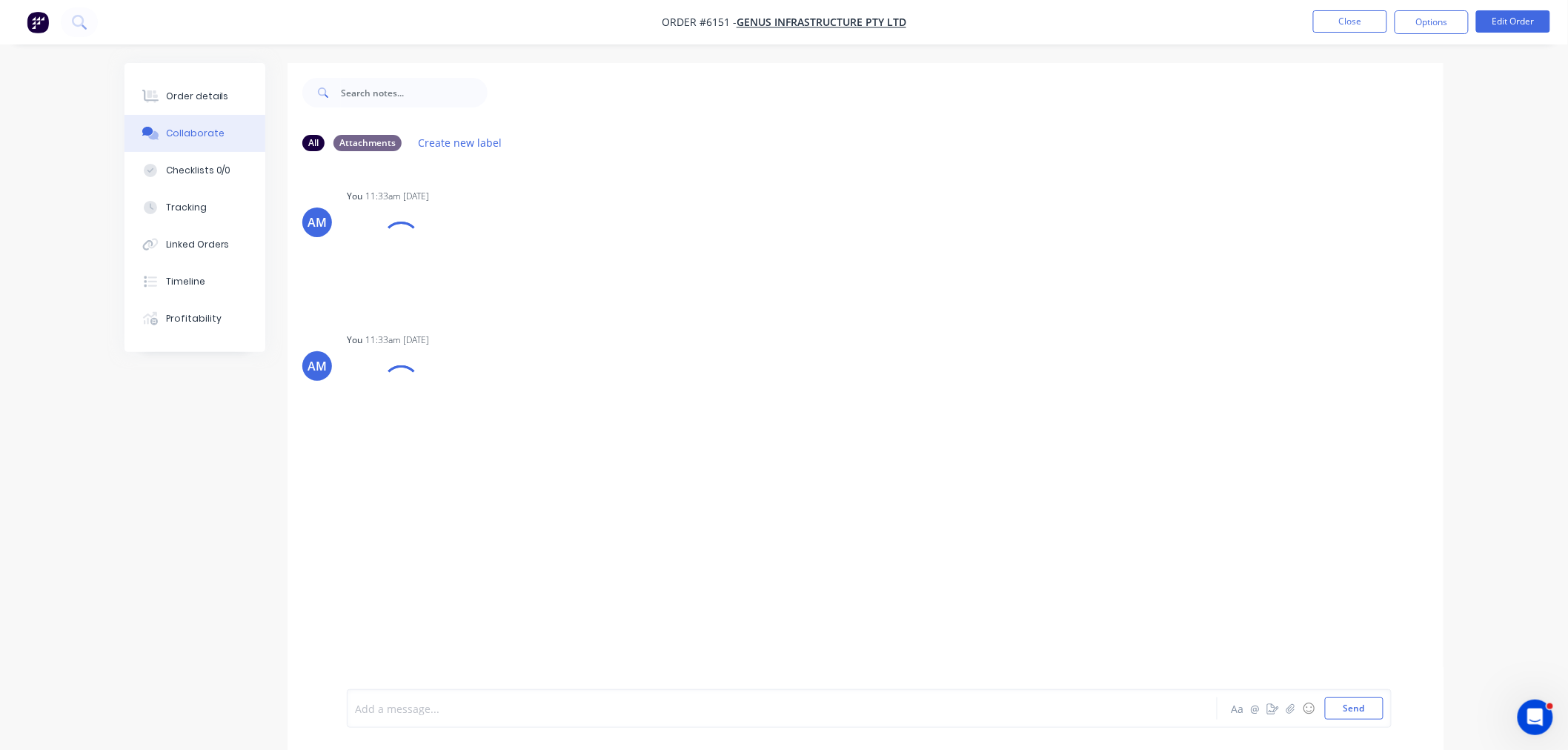
click at [429, 707] on div at bounding box center [741, 709] width 771 height 16
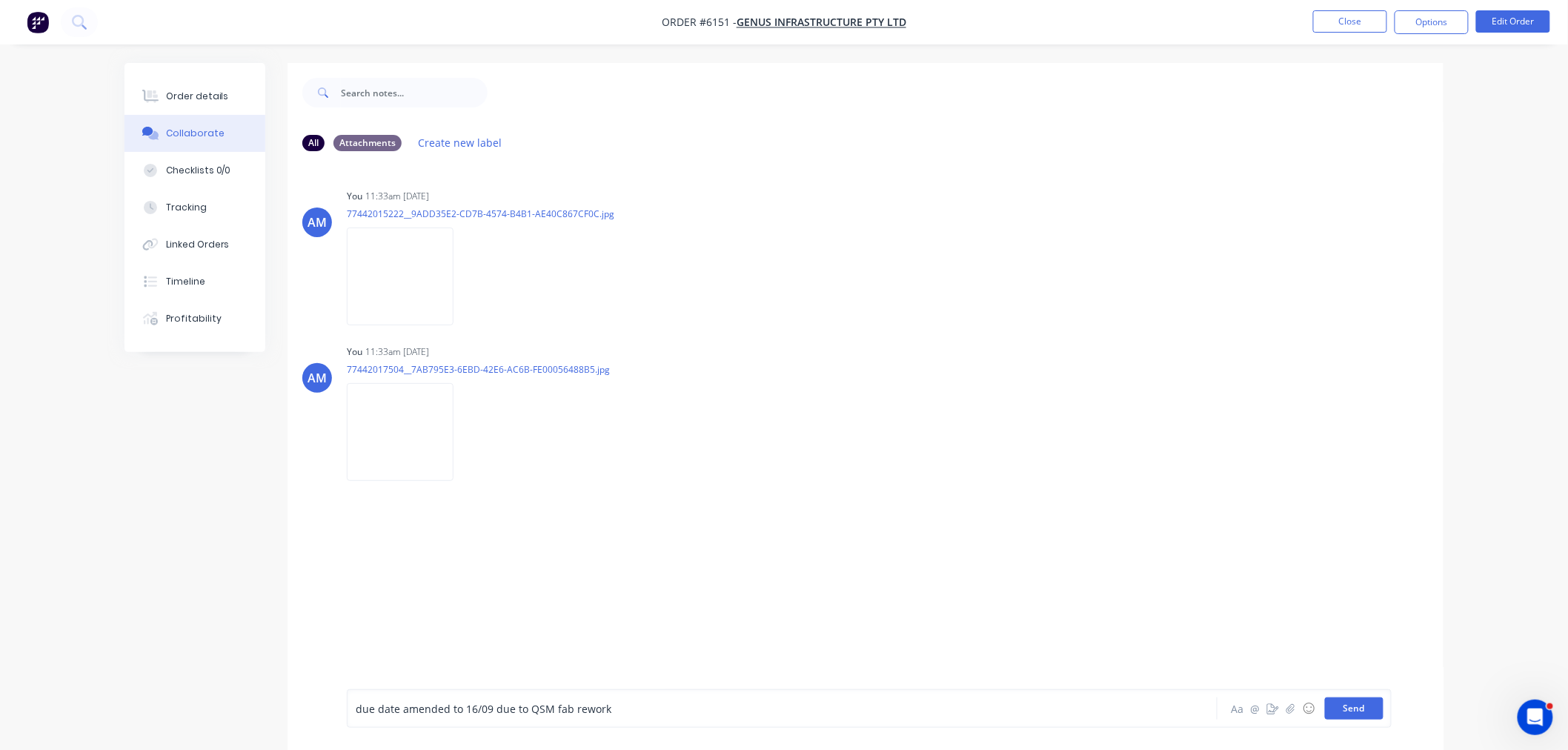
click at [1357, 709] on button "Send" at bounding box center [1353, 709] width 58 height 23
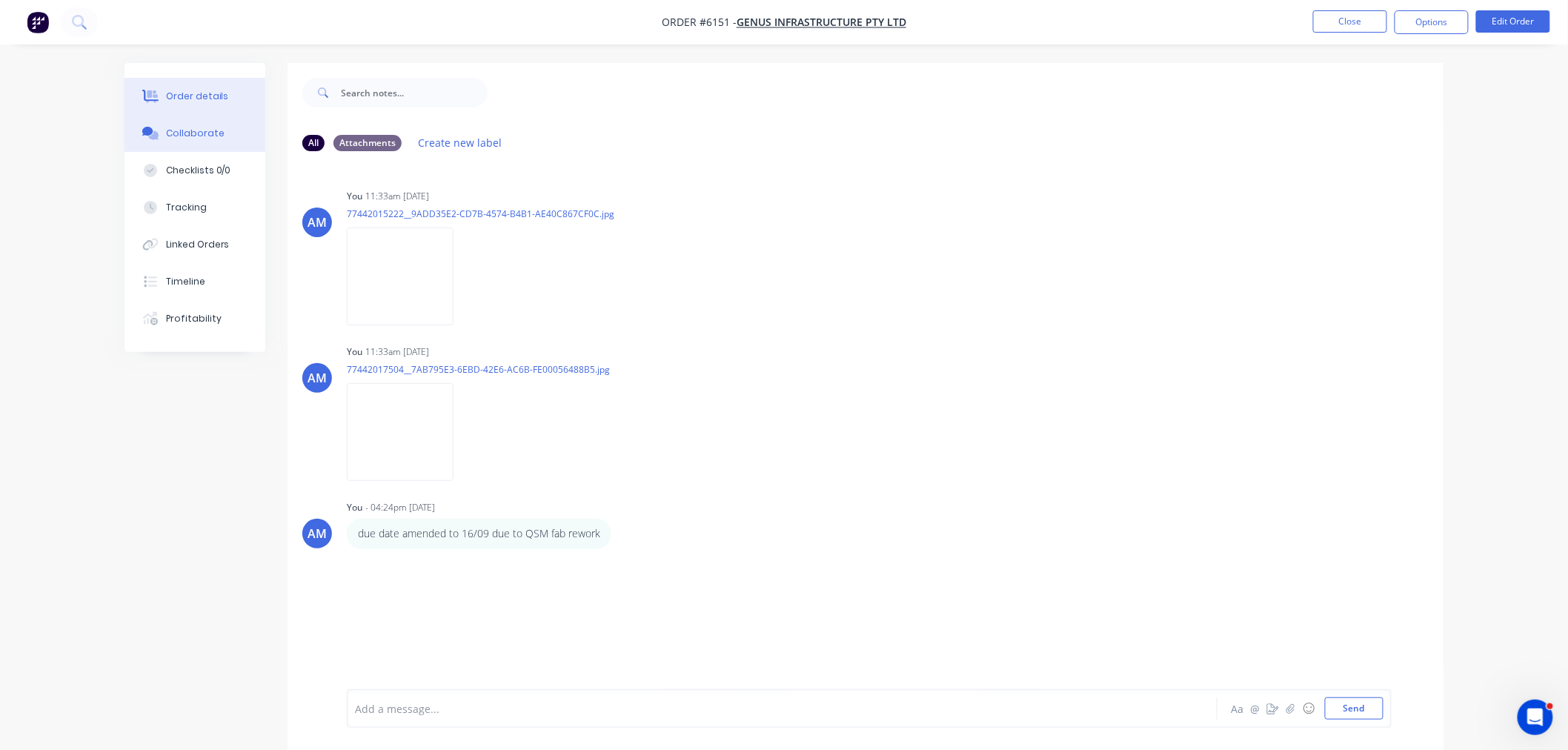
click at [203, 94] on div "Order details" at bounding box center [197, 97] width 63 height 14
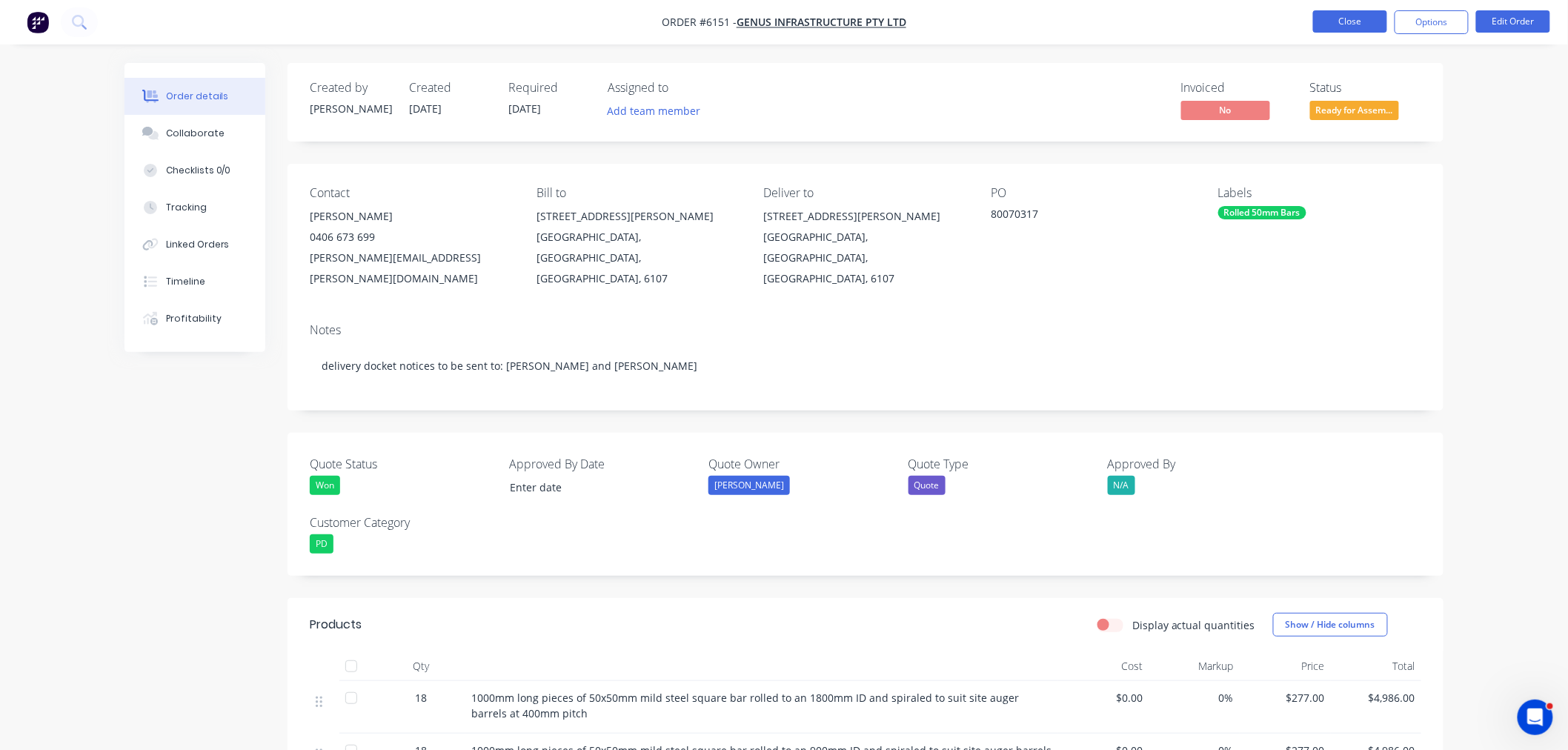
click at [1353, 20] on button "Close" at bounding box center [1349, 22] width 74 height 23
